Goal: Communication & Community: Share content

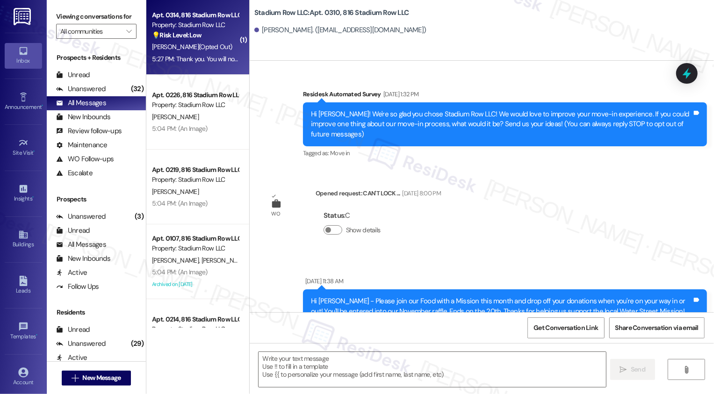
click at [200, 55] on div "5:27 PM: Thank you. You will no longer receive texts from this thread. Please r…" at bounding box center [373, 59] width 442 height 8
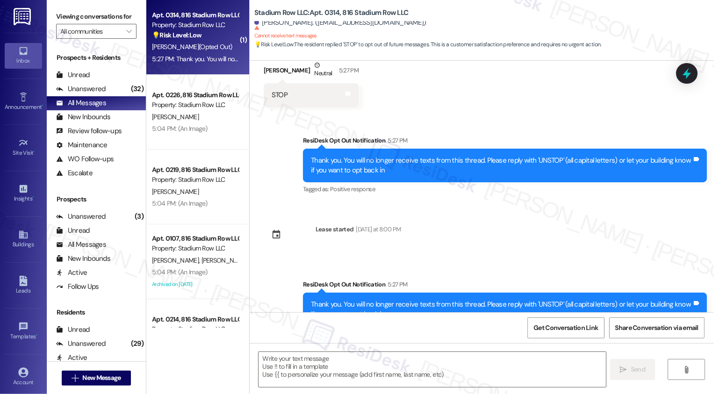
type textarea "Fetching suggested responses. Please feel free to read through the conversation…"
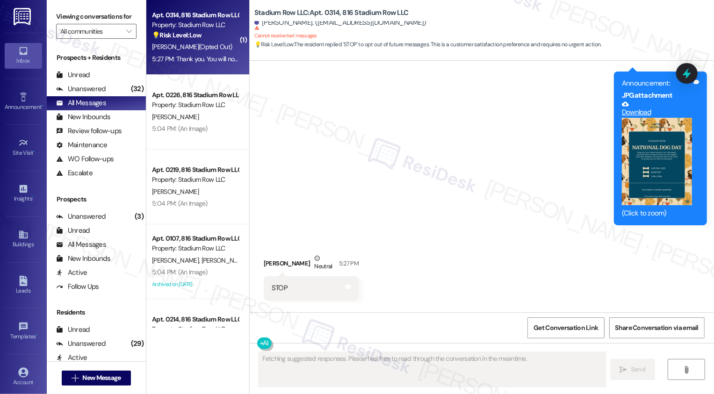
scroll to position [210, 0]
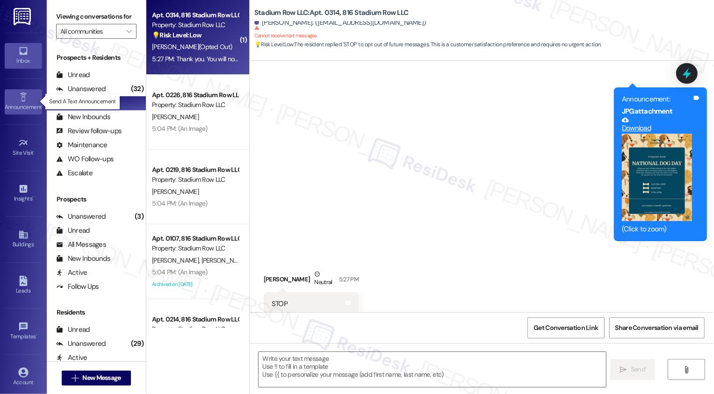
click at [19, 105] on div "Announcement •" at bounding box center [23, 106] width 47 height 9
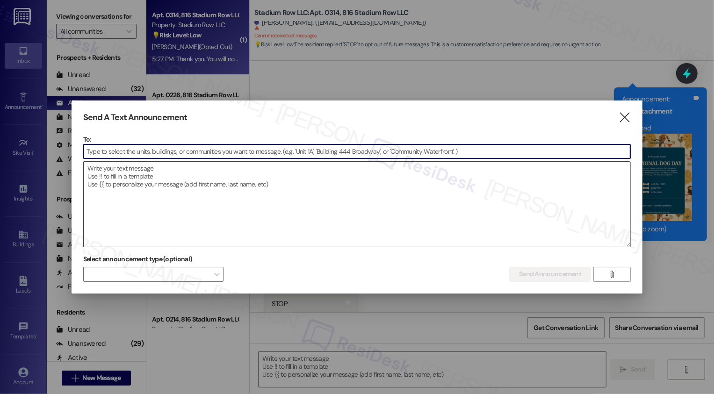
click at [130, 207] on textarea at bounding box center [357, 204] width 547 height 85
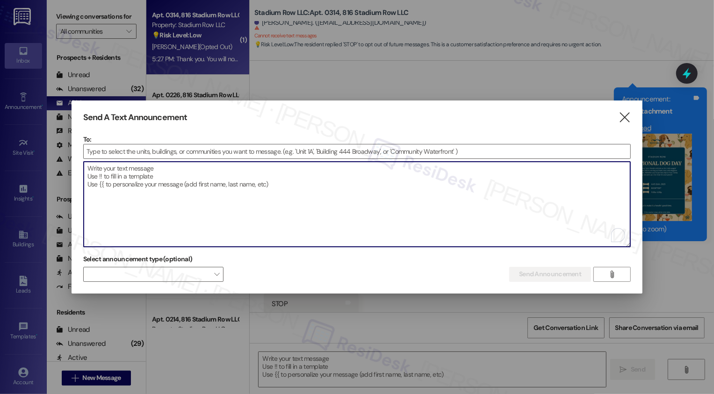
paste textarea "Hi {{first_name}}! Don't forget about our Pet Party [DATE][DATE], from 3:00-4:3…"
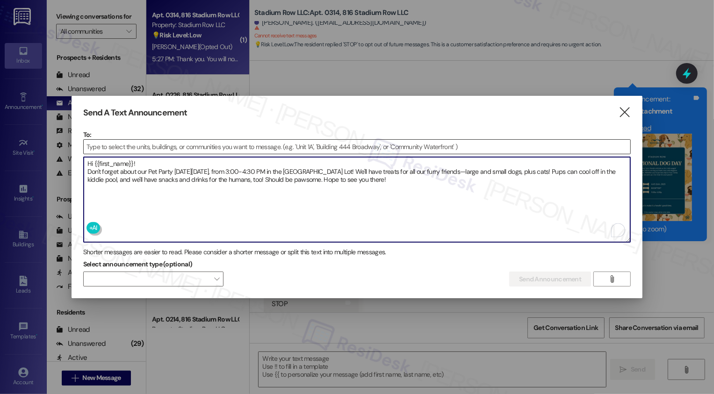
type textarea "Hi {{first_name}}! Don't forget about our Pet Party [DATE][DATE], from 3:00-4:3…"
click at [144, 141] on input at bounding box center [357, 147] width 547 height 14
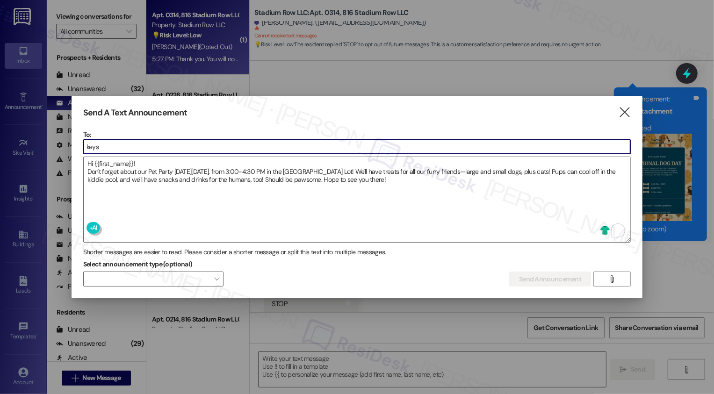
type input "keyst"
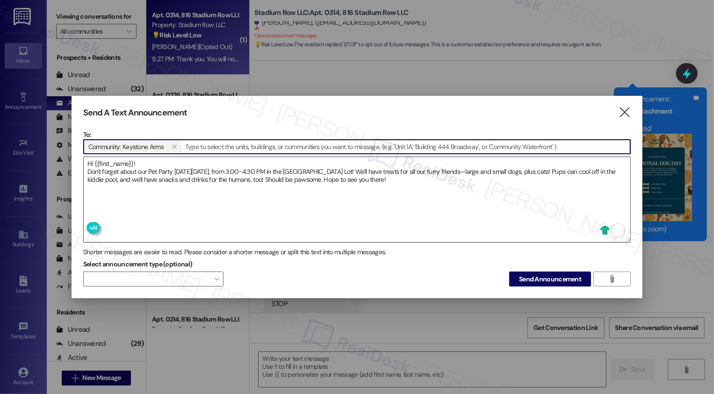
click at [229, 173] on textarea "Hi {{first_name}}! Don't forget about our Pet Party [DATE][DATE], from 3:00-4:3…" at bounding box center [357, 199] width 547 height 85
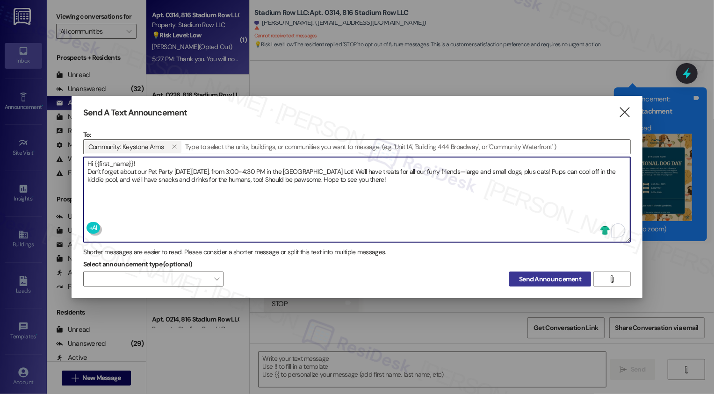
click at [539, 278] on span "Send Announcement" at bounding box center [550, 279] width 62 height 10
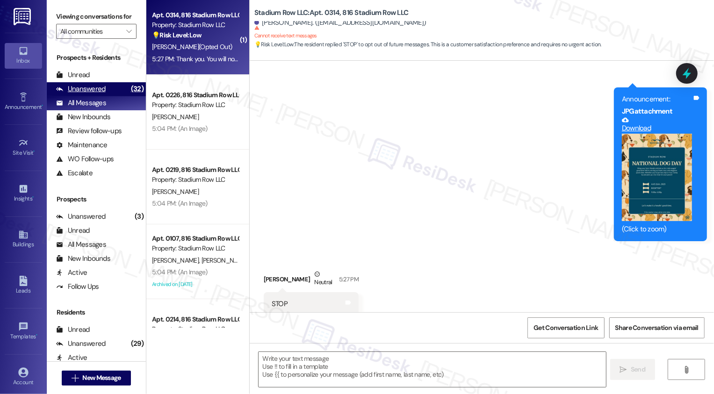
click at [116, 96] on div "Unanswered (32)" at bounding box center [96, 89] width 99 height 14
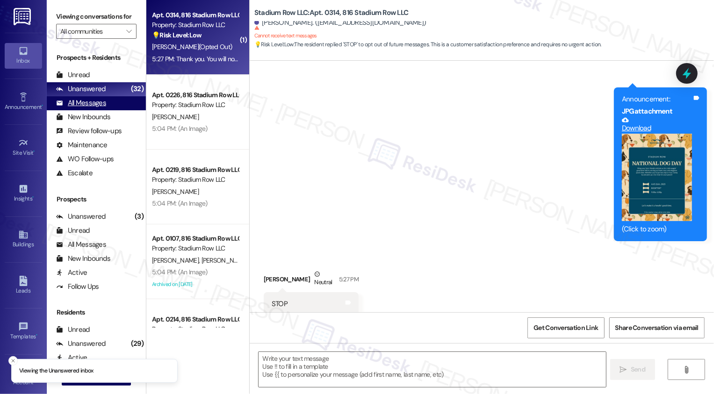
click at [114, 109] on div "All Messages (undefined)" at bounding box center [96, 103] width 99 height 14
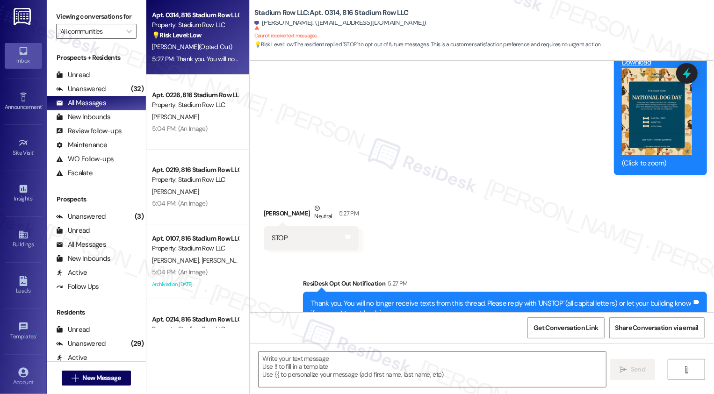
type textarea "Fetching suggested responses. Please feel free to read through the conversation…"
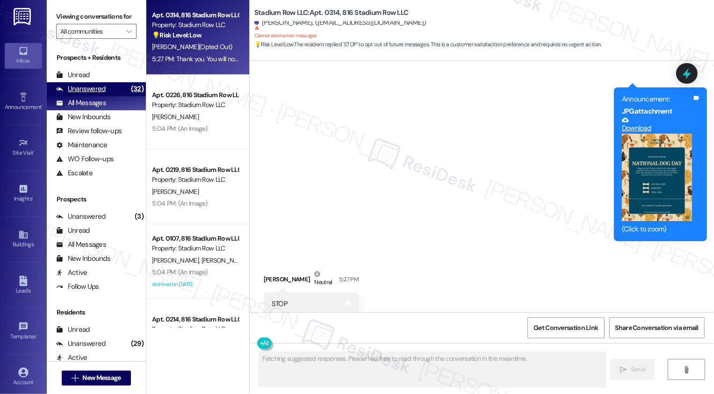
click at [129, 96] on div "(32)" at bounding box center [137, 89] width 17 height 14
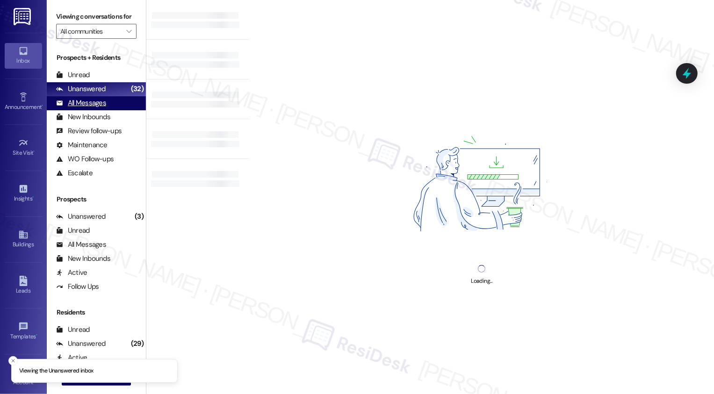
click at [119, 110] on div "All Messages (undefined)" at bounding box center [96, 103] width 99 height 14
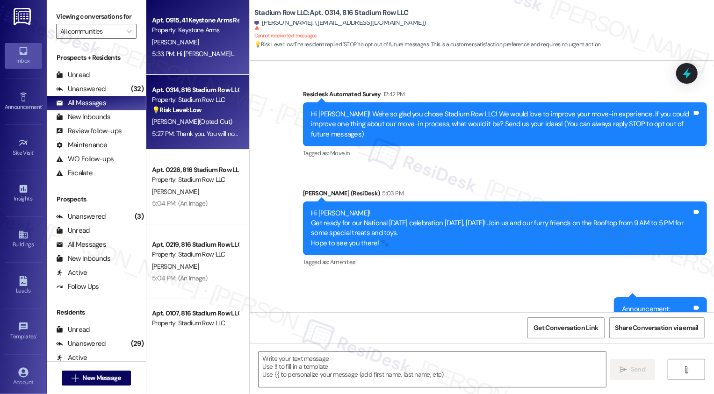
scroll to position [354, 0]
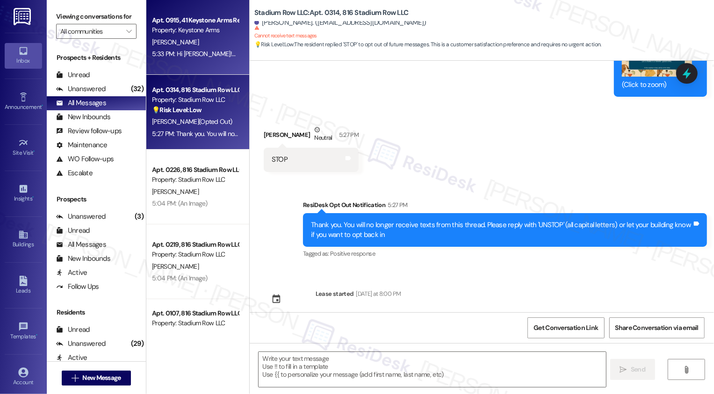
click at [215, 44] on div "[PERSON_NAME]" at bounding box center [195, 42] width 88 height 12
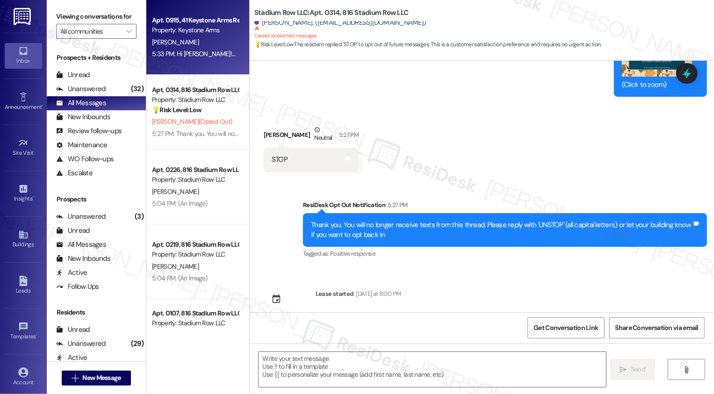
type textarea "Fetching suggested responses. Please feel free to read through the conversation…"
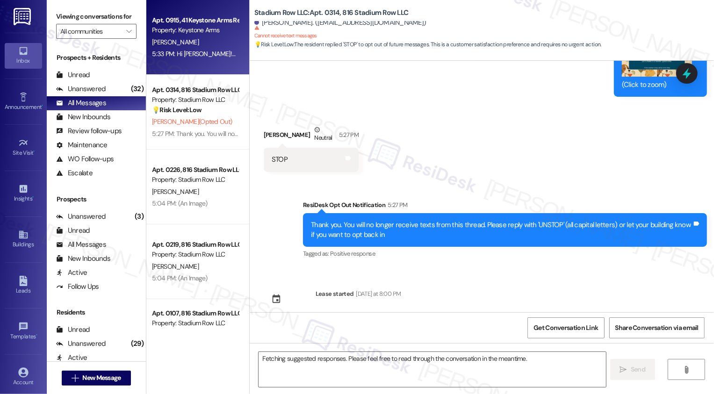
click at [215, 44] on div "[PERSON_NAME]" at bounding box center [195, 42] width 88 height 12
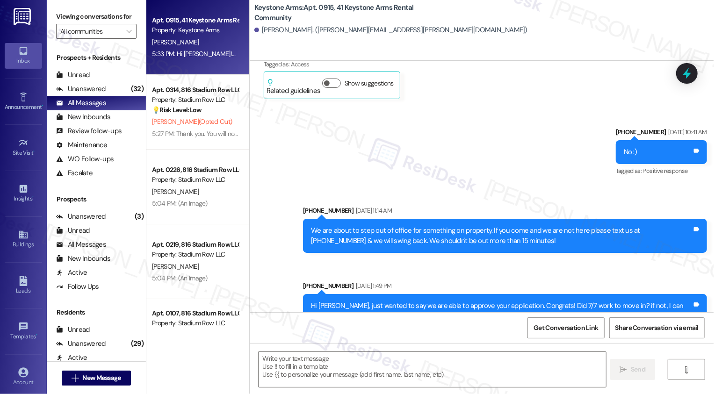
scroll to position [4401, 0]
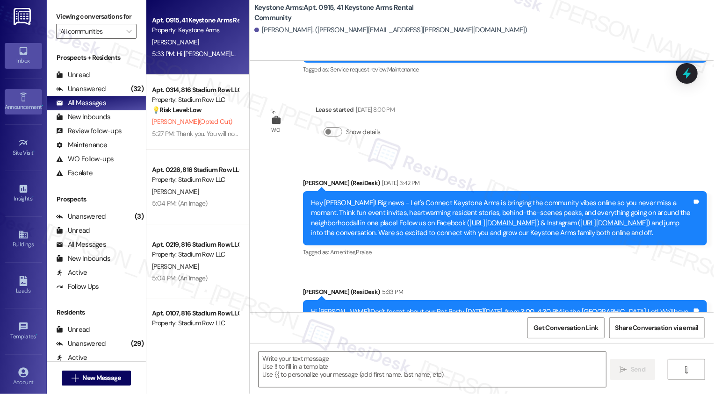
click at [26, 106] on div "Announcement •" at bounding box center [23, 106] width 47 height 9
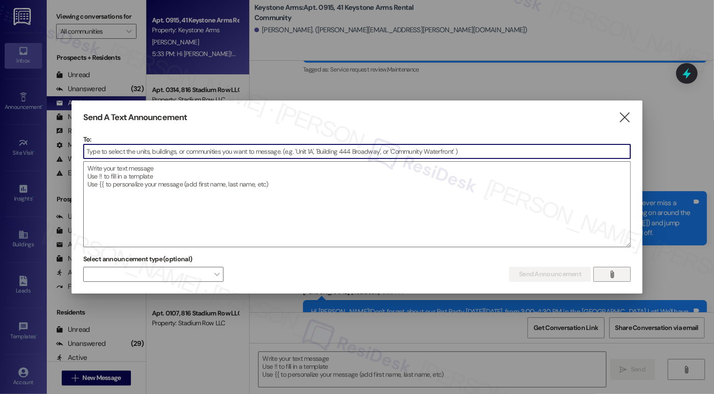
click at [609, 272] on icon "" at bounding box center [612, 274] width 7 height 7
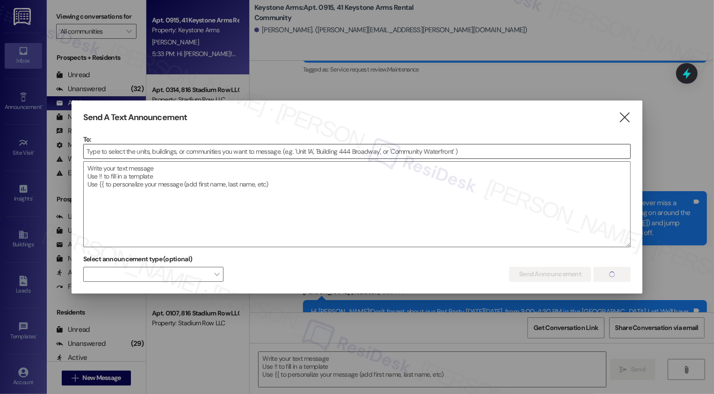
click at [298, 152] on input at bounding box center [357, 151] width 547 height 14
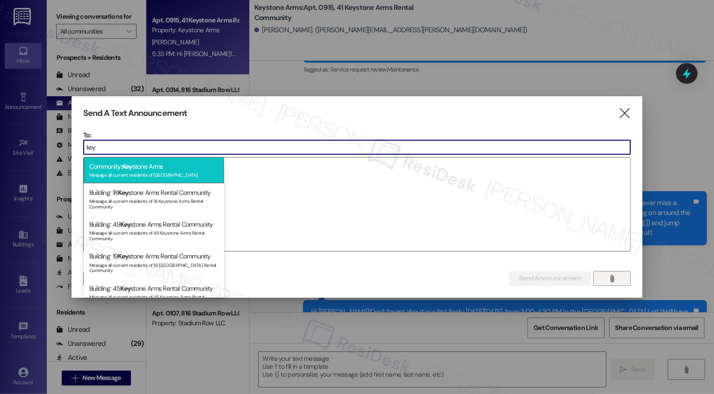
type input "key"
click at [208, 164] on div "Community: Key stone Arms Message all current residents of [GEOGRAPHIC_DATA]" at bounding box center [154, 170] width 140 height 27
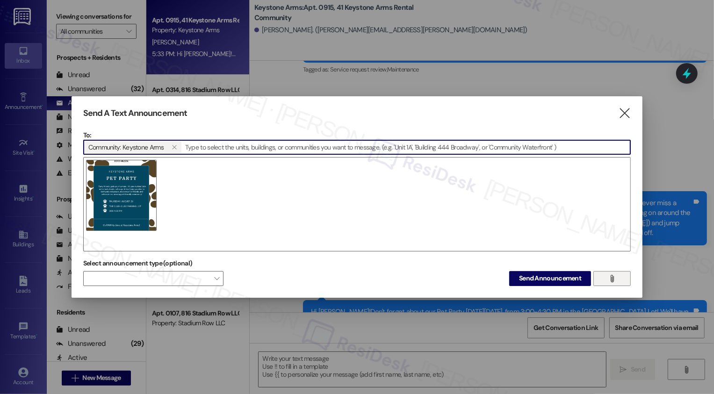
click at [222, 195] on div at bounding box center [357, 204] width 548 height 94
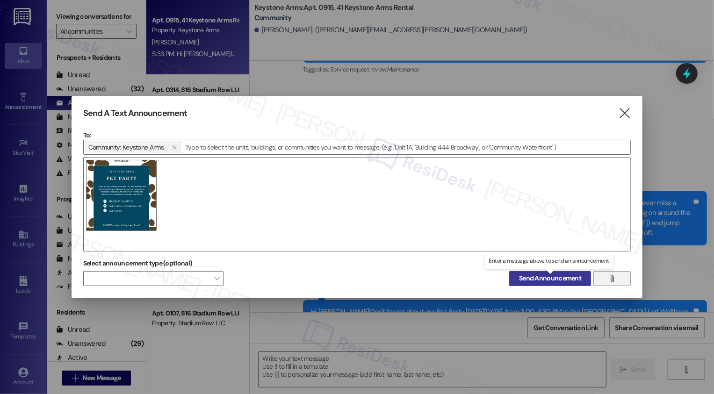
click at [541, 279] on span "Send Announcement" at bounding box center [550, 278] width 62 height 10
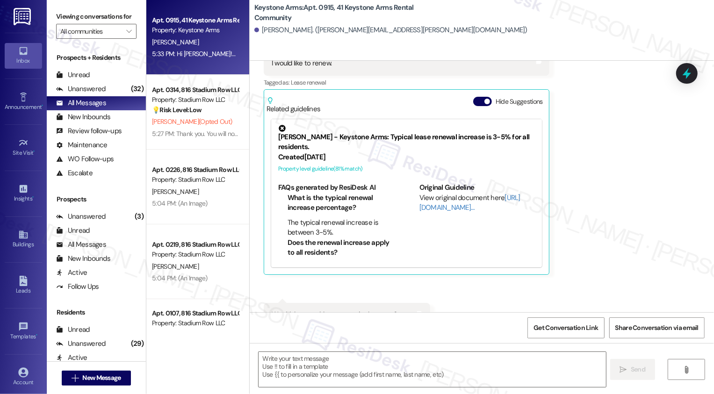
scroll to position [4596, 0]
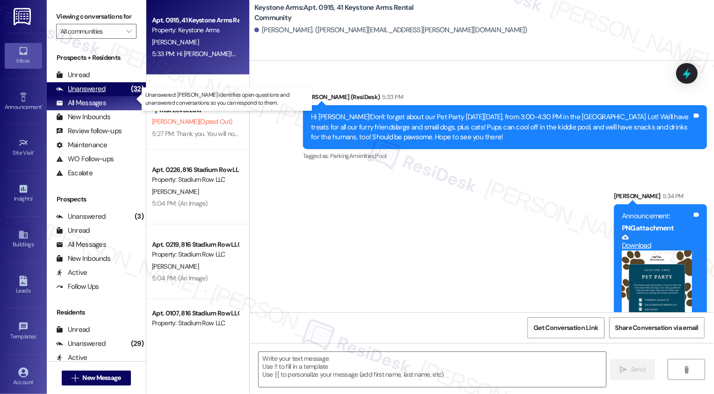
click at [108, 96] on div "Unanswered (32)" at bounding box center [96, 89] width 99 height 14
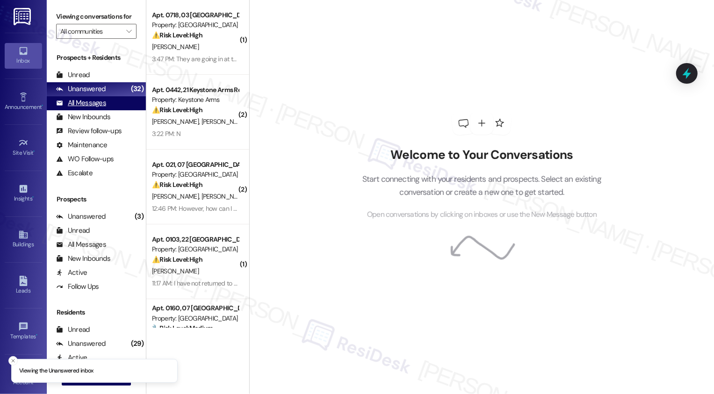
click at [108, 110] on div "All Messages (undefined)" at bounding box center [96, 103] width 99 height 14
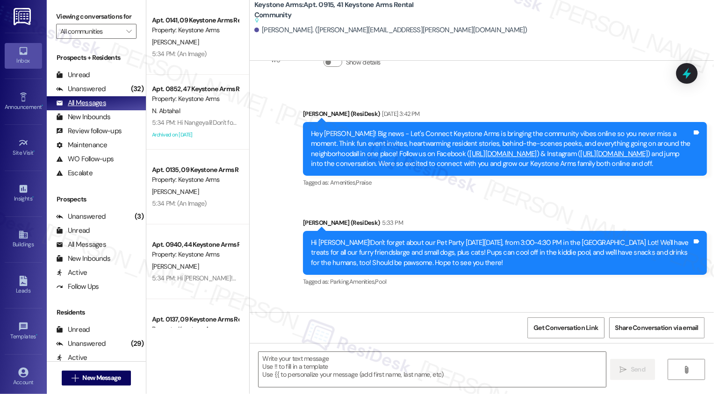
scroll to position [4356, 0]
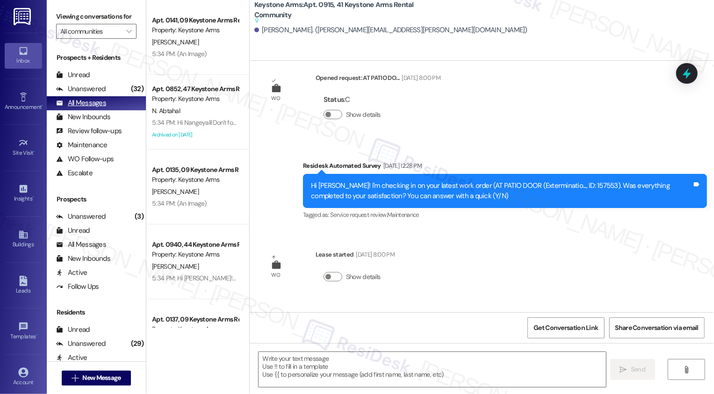
type textarea "Fetching suggested responses. Please feel free to read through the conversation…"
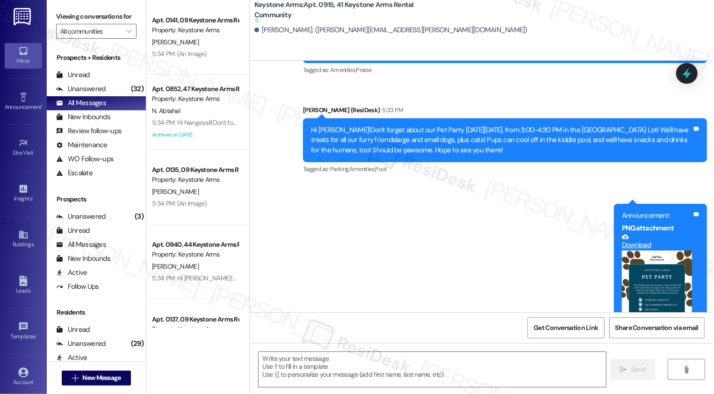
scroll to position [4618, 0]
